Goal: Task Accomplishment & Management: Complete application form

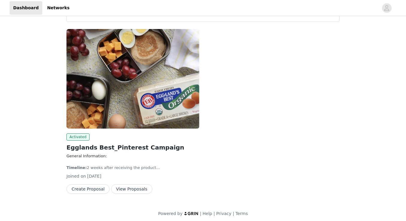
scroll to position [27, 0]
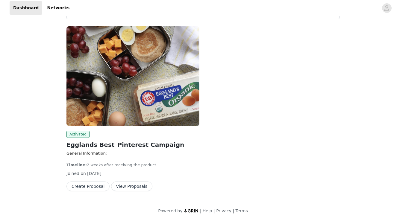
click at [133, 187] on button "View Proposals" at bounding box center [131, 187] width 41 height 10
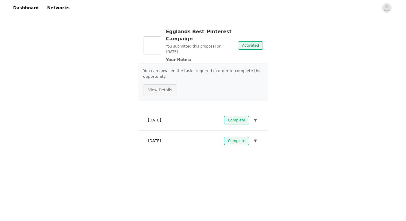
click at [157, 94] on button "View Details" at bounding box center [160, 89] width 34 height 11
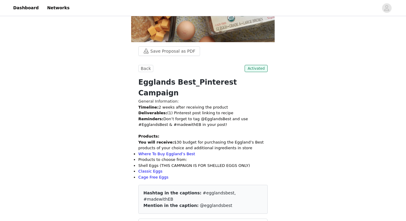
scroll to position [114, 0]
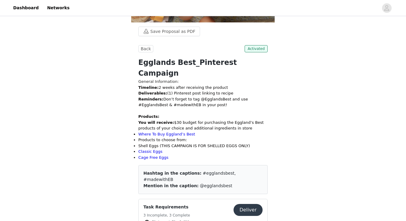
click at [245, 204] on button "Deliver" at bounding box center [247, 210] width 29 height 12
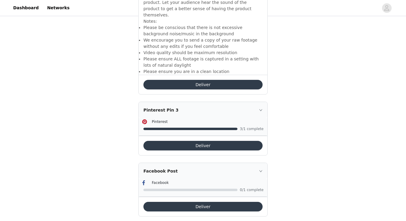
scroll to position [1804, 0]
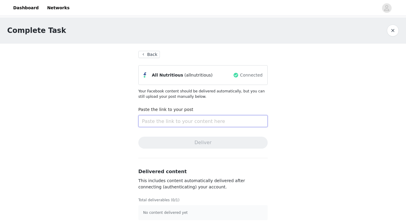
click at [164, 120] on input "text" at bounding box center [202, 121] width 129 height 12
paste input "[URL][DOMAIN_NAME]"
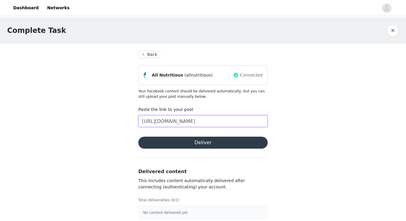
scroll to position [0, 165]
type input "[URL][DOMAIN_NAME]"
click at [170, 140] on button "Deliver" at bounding box center [202, 143] width 129 height 12
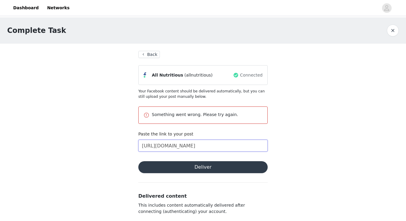
click at [165, 145] on input "[URL][DOMAIN_NAME]" at bounding box center [202, 146] width 129 height 12
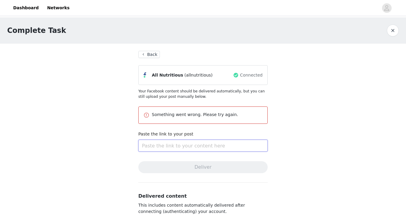
paste input "[URL][DOMAIN_NAME]"
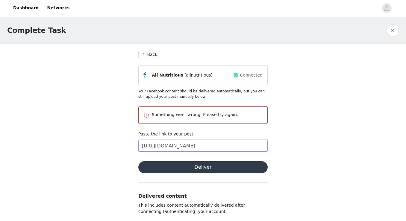
type input "[URL][DOMAIN_NAME]"
click at [186, 168] on button "Deliver" at bounding box center [202, 167] width 129 height 12
click at [177, 143] on input "[URL][DOMAIN_NAME]" at bounding box center [202, 146] width 129 height 12
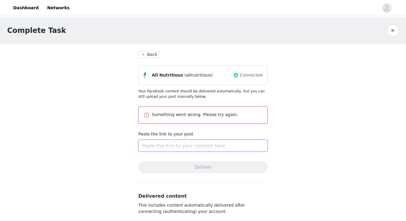
paste input "[URL][DOMAIN_NAME]"
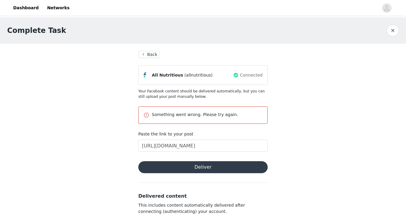
click at [190, 167] on button "Deliver" at bounding box center [202, 167] width 129 height 12
click at [200, 143] on input "[URL][DOMAIN_NAME]" at bounding box center [202, 146] width 129 height 12
paste input "allnutritious/posts/pfbid0mZLJcHKhjd28FLNc2itUXwbGhb2X5jmfPRnyb249uRDbQCR3JgHxb…"
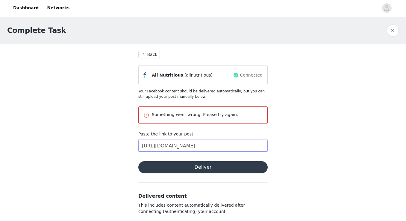
scroll to position [0, 234]
type input "[URL][DOMAIN_NAME]"
click at [201, 169] on button "Deliver" at bounding box center [202, 167] width 129 height 12
click at [389, 7] on span "button" at bounding box center [387, 8] width 10 height 10
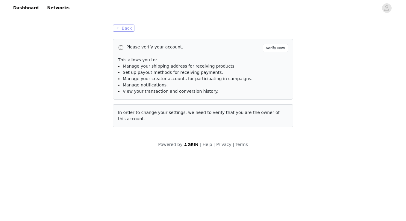
click at [120, 26] on button "Back" at bounding box center [124, 28] width 22 height 7
click at [33, 10] on link "Dashboard" at bounding box center [26, 7] width 33 height 13
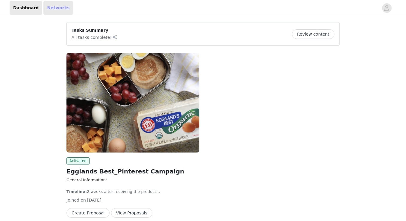
click at [51, 9] on link "Networks" at bounding box center [58, 7] width 30 height 13
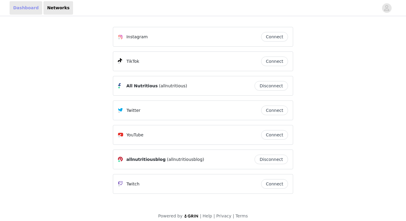
click at [32, 9] on link "Dashboard" at bounding box center [26, 7] width 33 height 13
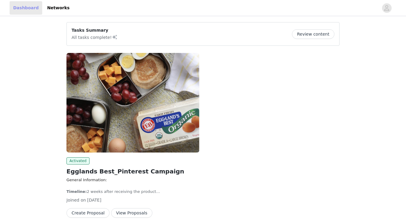
scroll to position [27, 0]
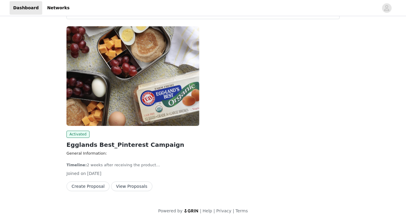
click at [139, 186] on button "View Proposals" at bounding box center [131, 187] width 41 height 10
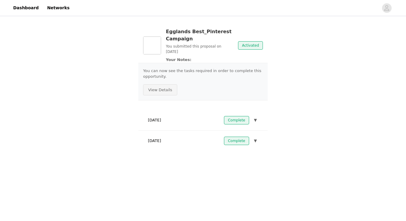
click at [170, 90] on button "View Details" at bounding box center [160, 89] width 34 height 11
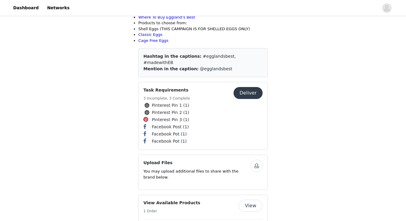
scroll to position [230, 0]
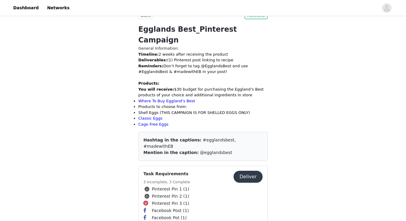
scroll to position [164, 0]
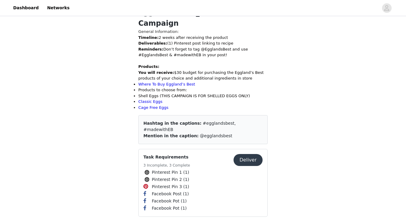
click at [245, 154] on button "Deliver" at bounding box center [247, 160] width 29 height 12
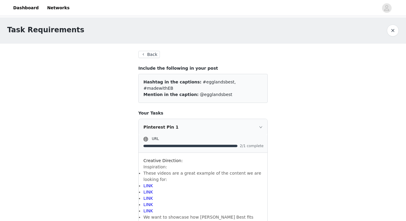
click at [389, 29] on button "button" at bounding box center [393, 31] width 12 height 12
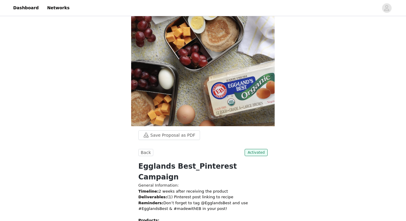
scroll to position [11, 0]
